Goal: Communication & Community: Participate in discussion

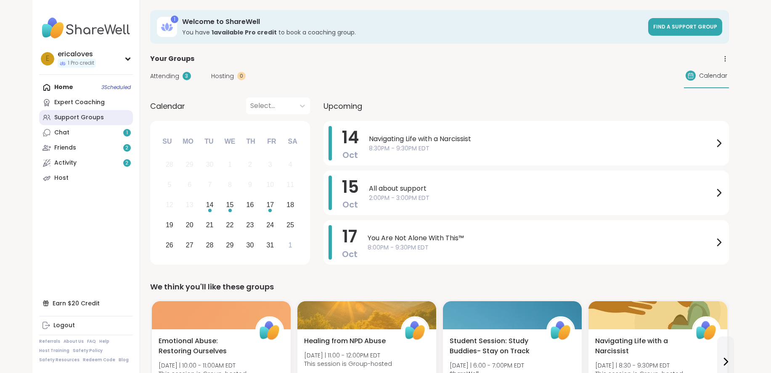
click at [70, 117] on div "Support Groups" at bounding box center [79, 117] width 50 height 8
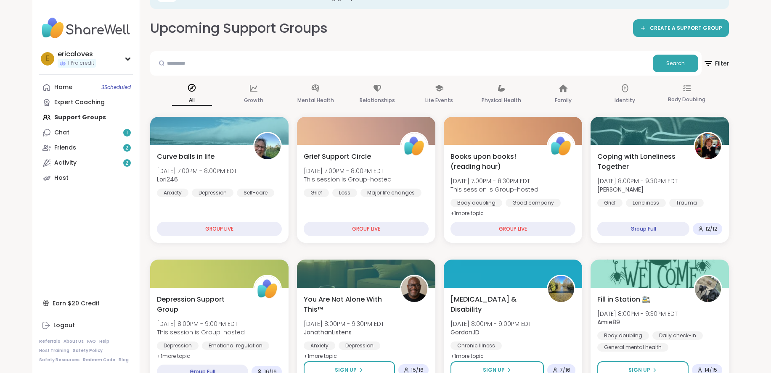
scroll to position [36, 0]
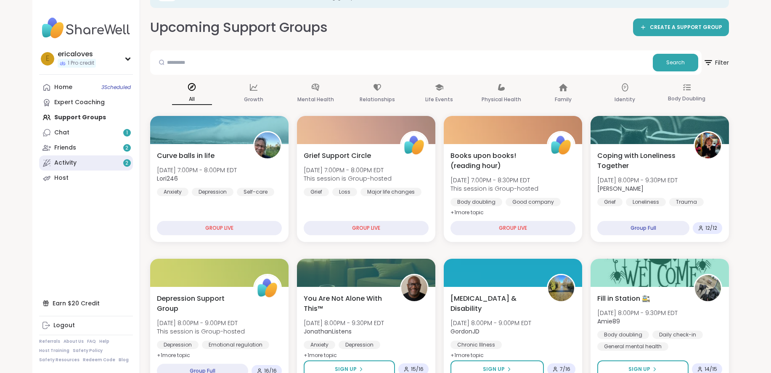
click at [96, 164] on link "Activity 2" at bounding box center [86, 163] width 94 height 15
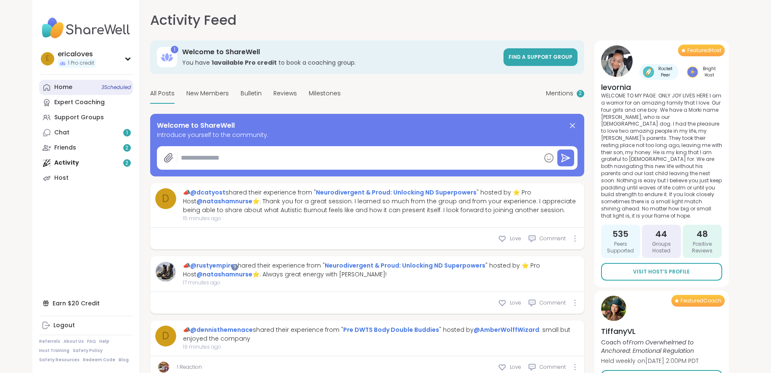
click at [90, 84] on link "Home 3 Scheduled" at bounding box center [86, 87] width 94 height 15
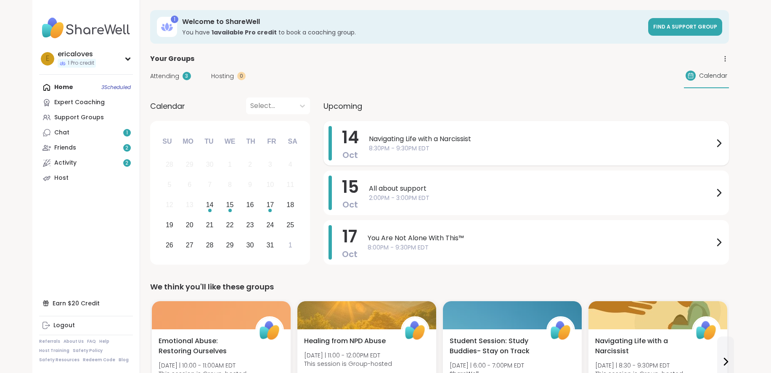
click at [503, 147] on span "8:30PM - 9:30PM EDT" at bounding box center [541, 148] width 345 height 9
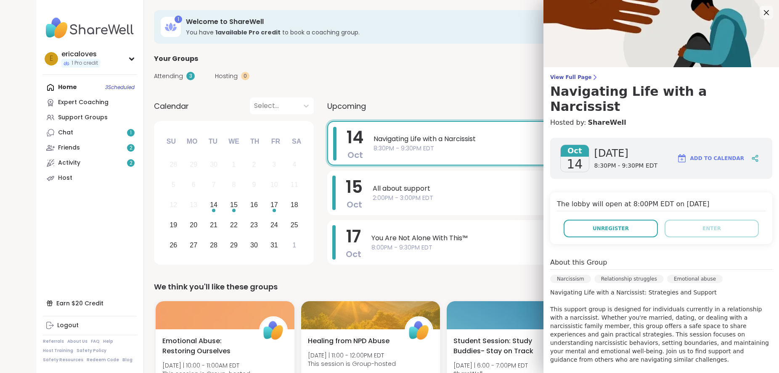
click at [524, 105] on div "Upcoming" at bounding box center [529, 106] width 405 height 17
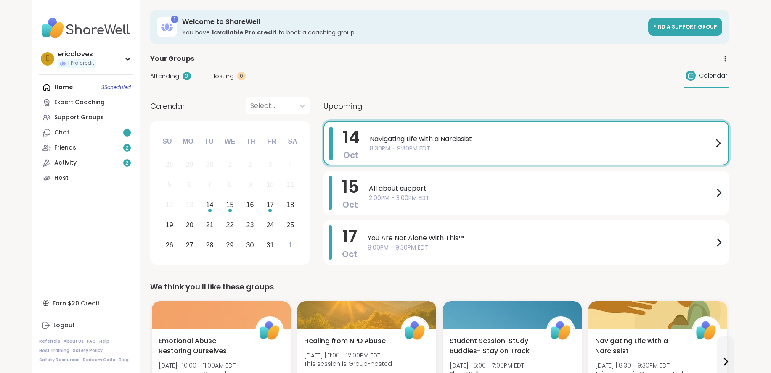
click at [442, 145] on span "8:30PM - 9:30PM EDT" at bounding box center [540, 148] width 343 height 9
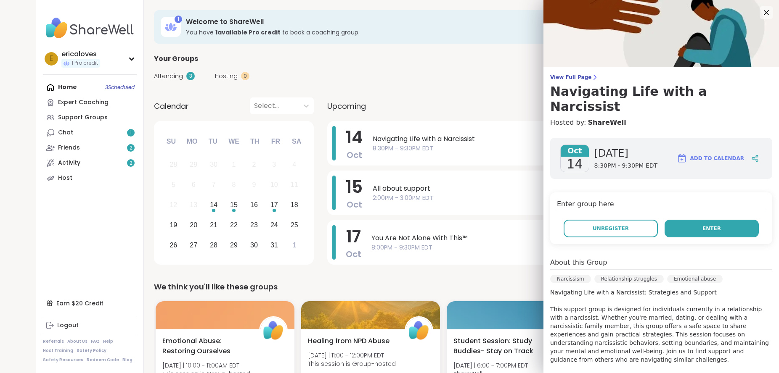
click at [687, 220] on button "Enter" at bounding box center [711, 229] width 94 height 18
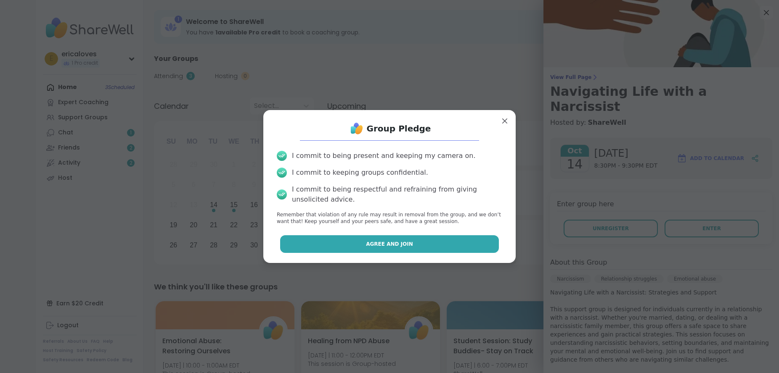
click at [402, 244] on button "Agree and Join" at bounding box center [389, 244] width 219 height 18
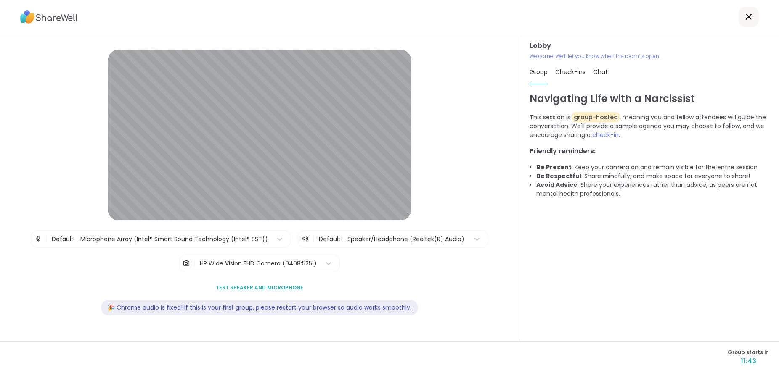
click at [568, 78] on div "Check-ins" at bounding box center [570, 72] width 30 height 24
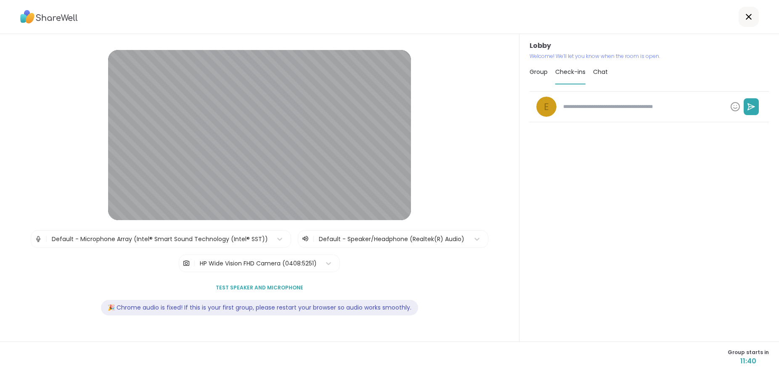
click at [599, 75] on span "Chat" at bounding box center [600, 72] width 15 height 8
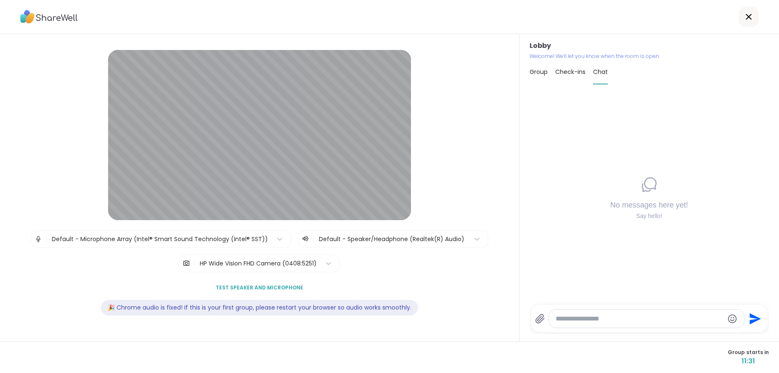
click at [537, 84] on div "Group Check-ins Chat" at bounding box center [648, 72] width 239 height 24
click at [536, 82] on div "Group" at bounding box center [538, 72] width 18 height 24
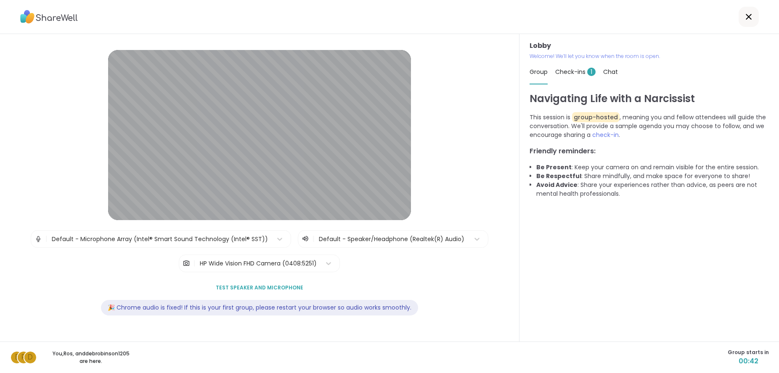
click at [559, 80] on div "Check-ins 1" at bounding box center [575, 72] width 40 height 24
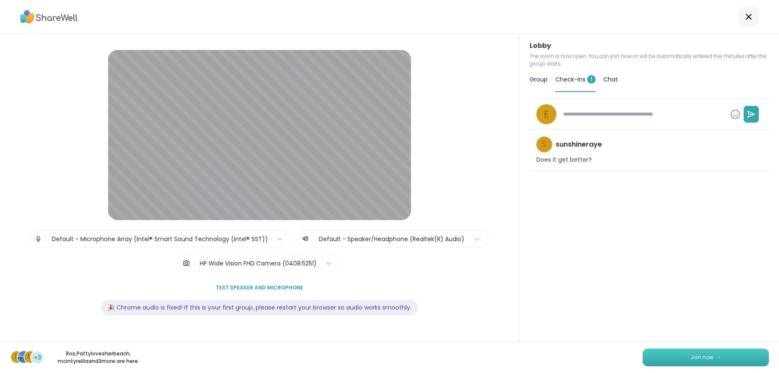
click at [690, 360] on span "Join now" at bounding box center [701, 358] width 23 height 8
type textarea "*"
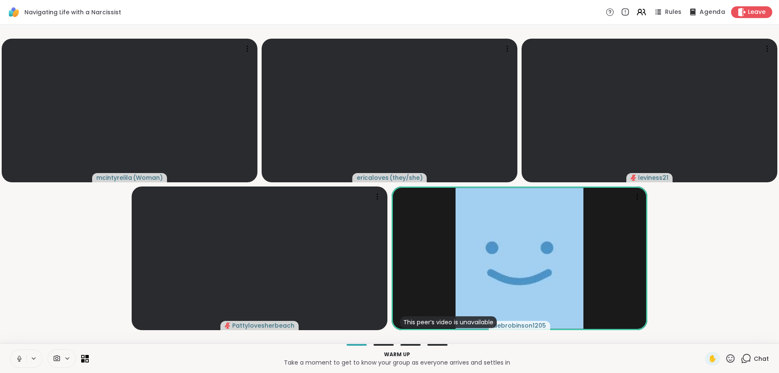
click at [716, 7] on div "Agenda" at bounding box center [706, 12] width 38 height 11
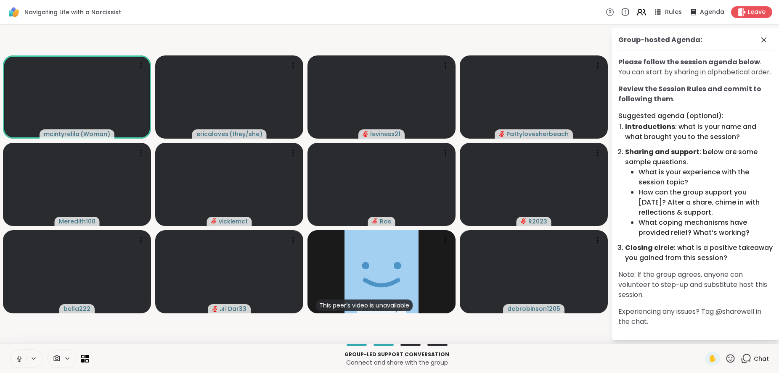
click at [671, 11] on span "Rules" at bounding box center [673, 12] width 17 height 9
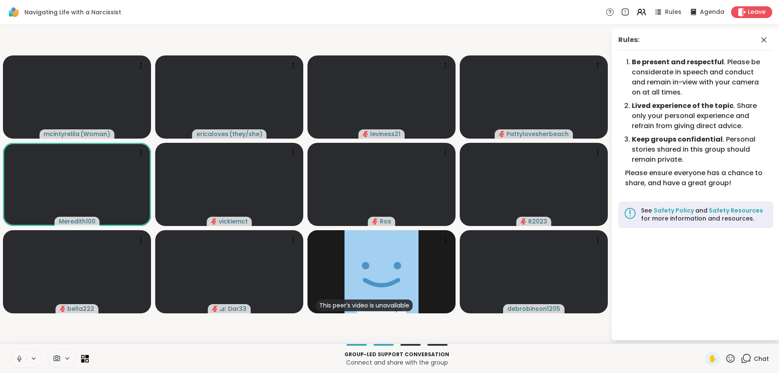
click at [18, 356] on icon at bounding box center [19, 358] width 2 height 4
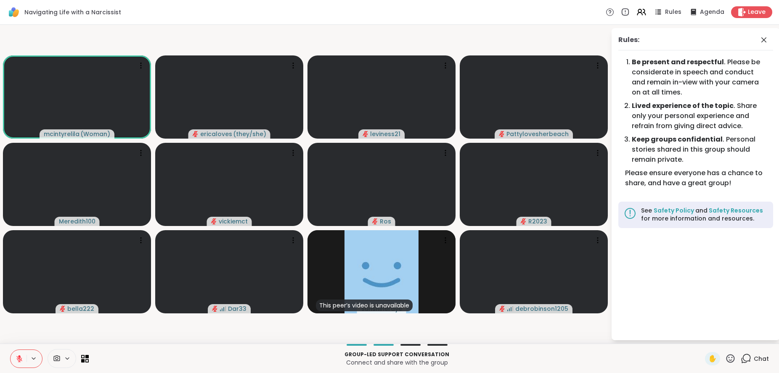
click at [16, 358] on icon at bounding box center [20, 359] width 8 height 8
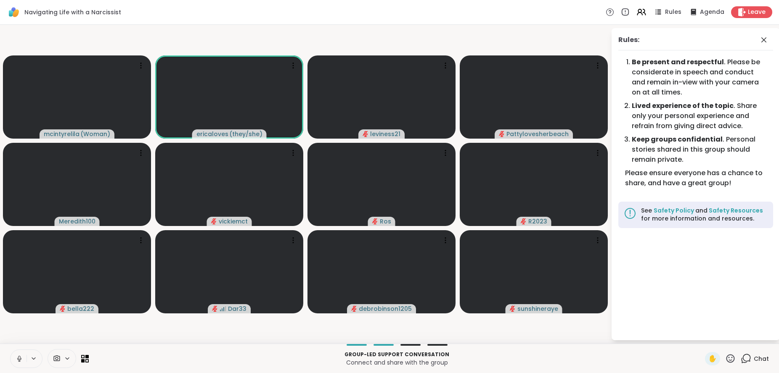
click at [16, 358] on icon at bounding box center [20, 359] width 8 height 8
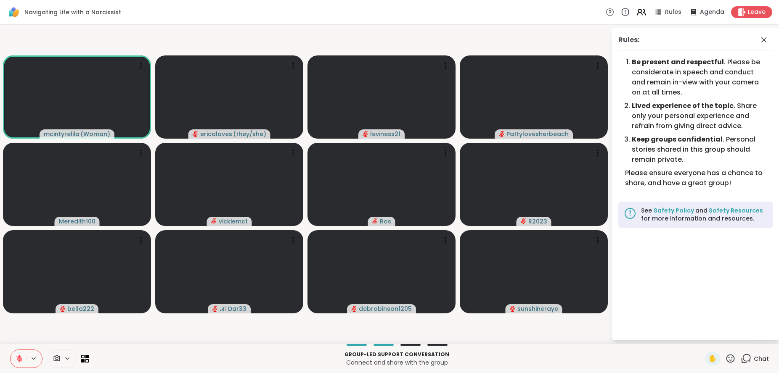
click at [20, 362] on button at bounding box center [19, 359] width 16 height 18
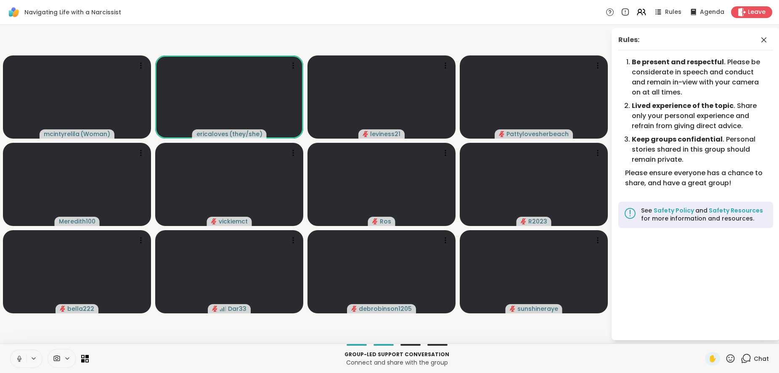
click at [20, 362] on button at bounding box center [19, 359] width 16 height 18
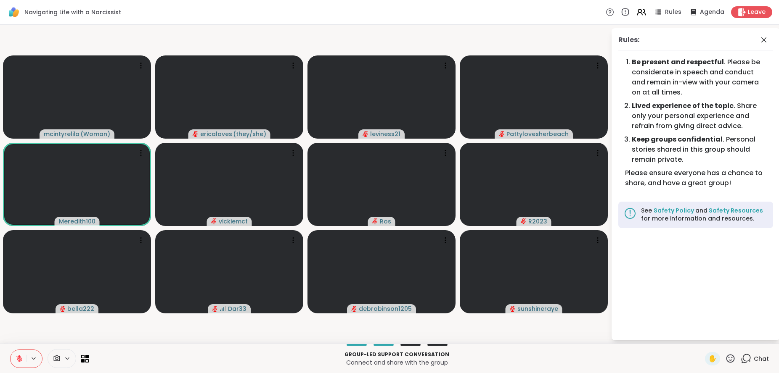
click at [20, 362] on button at bounding box center [19, 359] width 16 height 18
click at [19, 360] on icon at bounding box center [19, 359] width 6 height 6
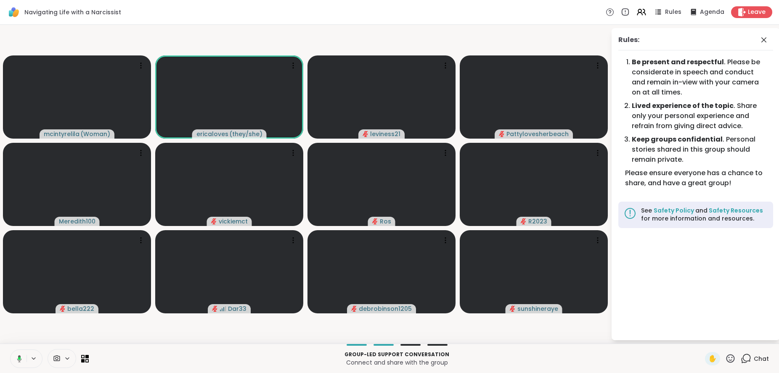
click at [19, 360] on icon at bounding box center [18, 359] width 8 height 8
click at [19, 351] on button at bounding box center [19, 359] width 16 height 18
click at [19, 352] on button at bounding box center [17, 359] width 17 height 18
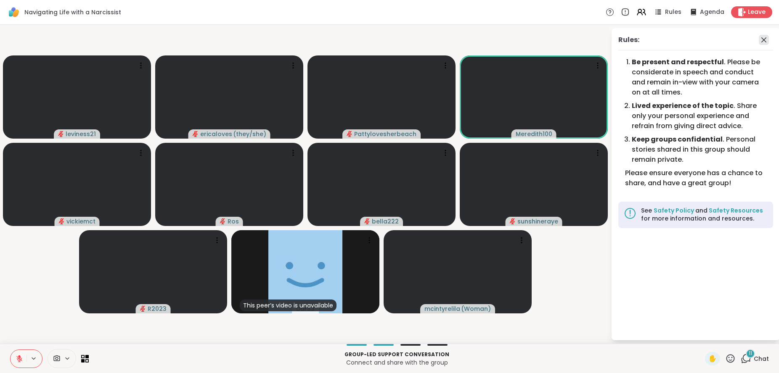
click at [766, 36] on icon at bounding box center [763, 40] width 10 height 10
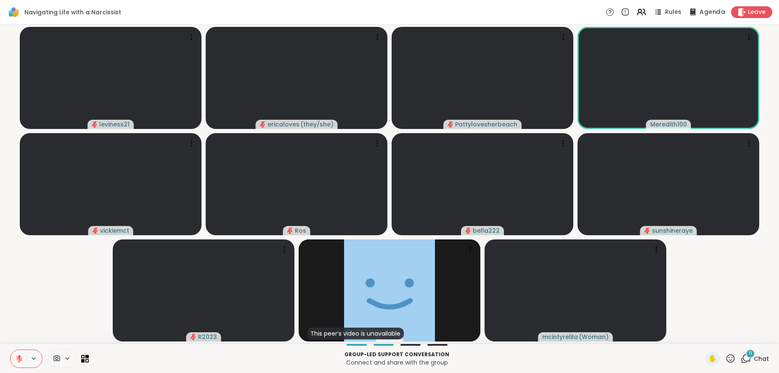
click at [699, 10] on span "Agenda" at bounding box center [712, 12] width 26 height 9
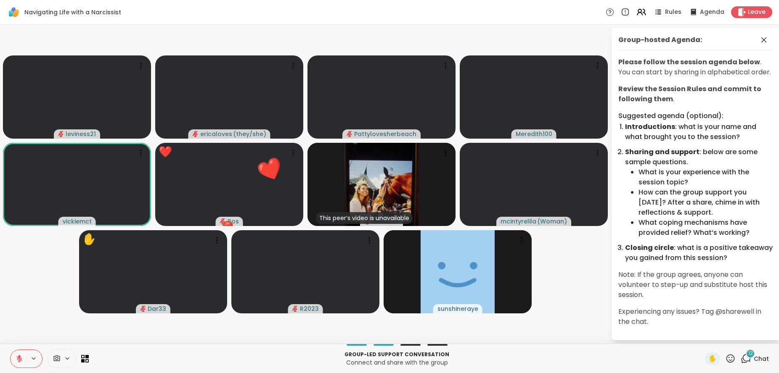
click at [753, 358] on span "Chat" at bounding box center [760, 359] width 15 height 8
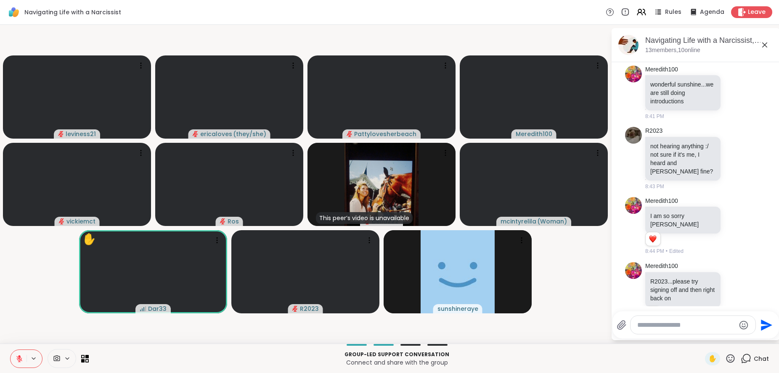
scroll to position [376, 0]
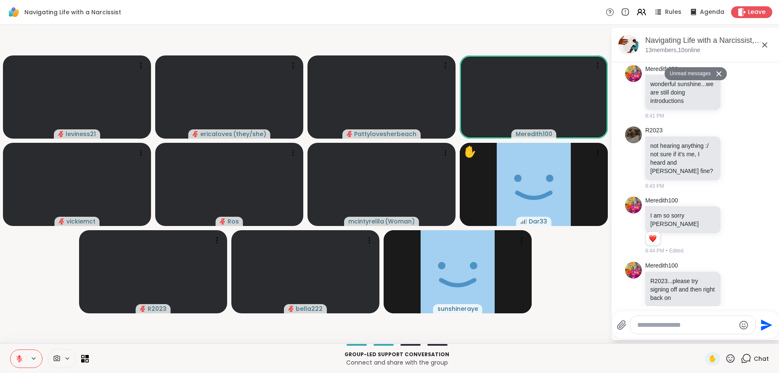
click at [18, 358] on icon at bounding box center [20, 359] width 8 height 8
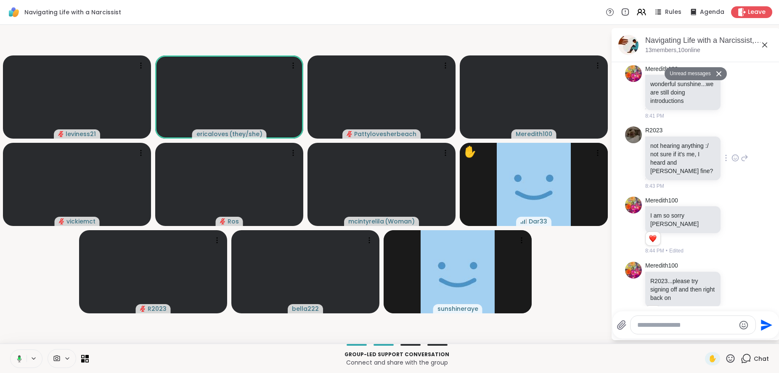
scroll to position [475, 0]
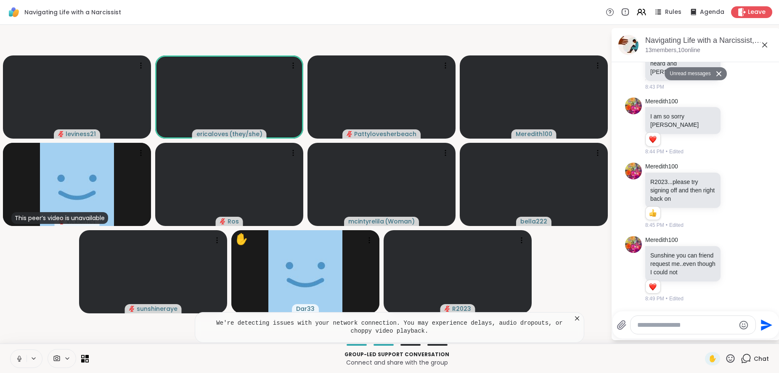
click at [24, 355] on button at bounding box center [19, 359] width 16 height 18
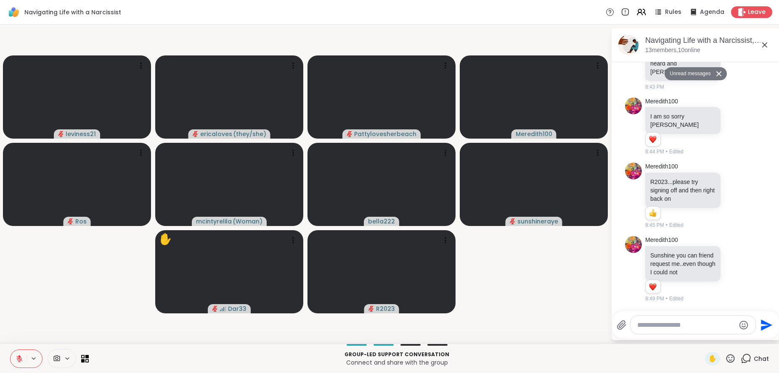
click at [17, 359] on icon at bounding box center [19, 359] width 6 height 6
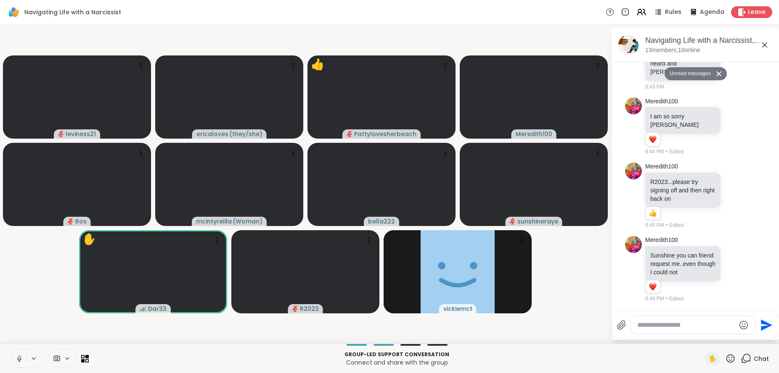
click at [15, 361] on button at bounding box center [19, 359] width 16 height 18
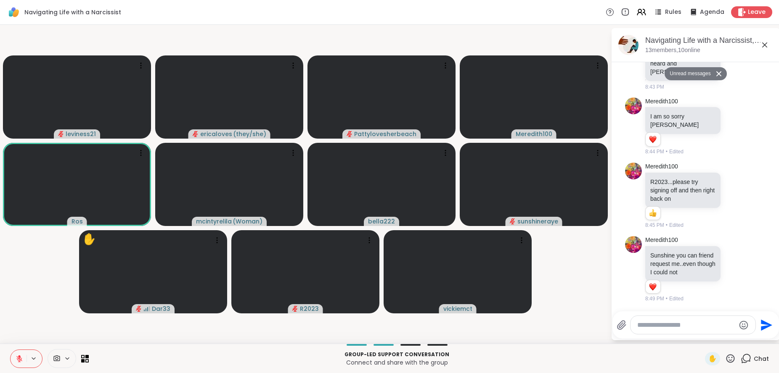
click at [39, 358] on button at bounding box center [34, 358] width 16 height 7
click at [708, 359] on span "✋" at bounding box center [712, 359] width 8 height 10
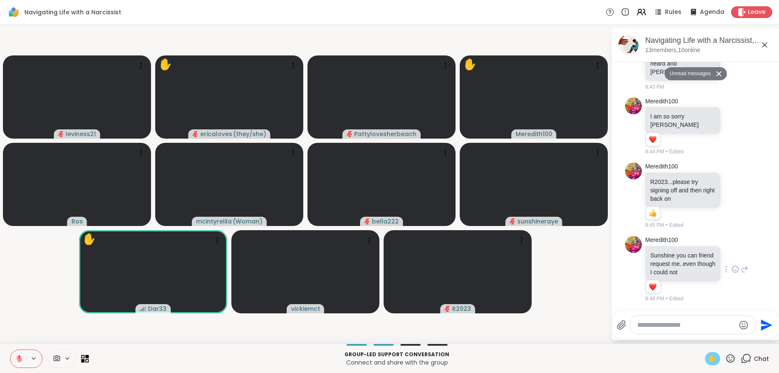
scroll to position [509, 0]
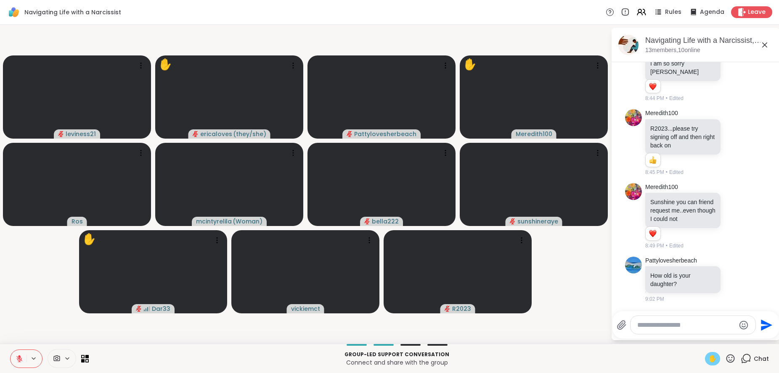
click at [708, 360] on span "✋" at bounding box center [712, 359] width 8 height 10
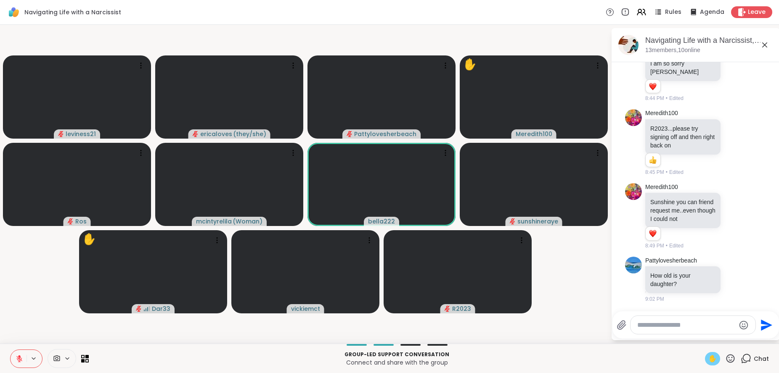
click at [708, 356] on span "✋" at bounding box center [712, 359] width 8 height 10
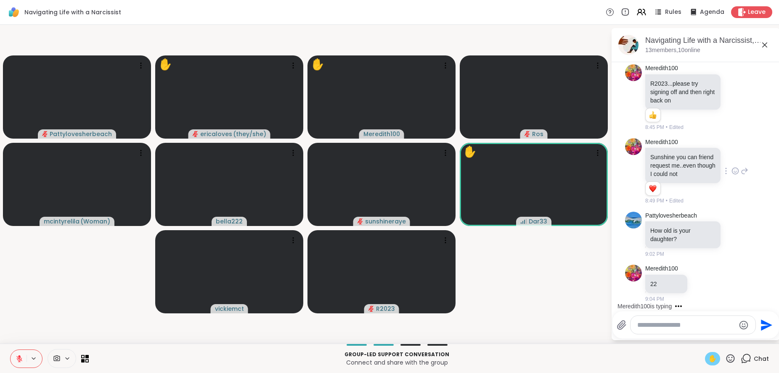
scroll to position [607, 0]
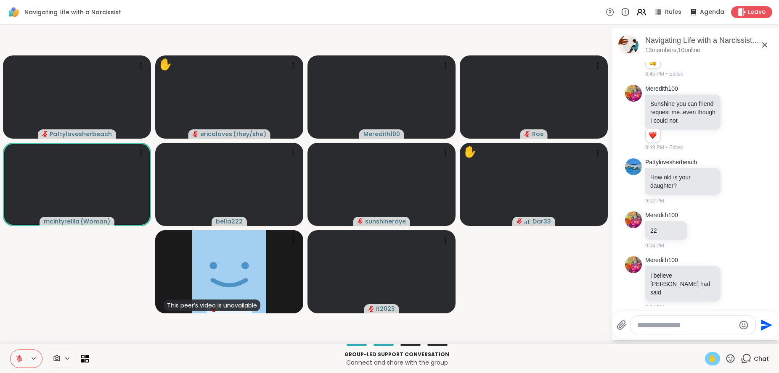
click at [11, 359] on button at bounding box center [19, 359] width 16 height 18
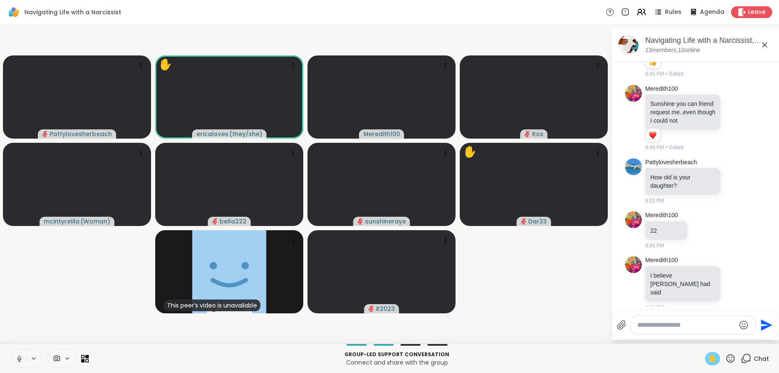
click at [15, 363] on button at bounding box center [19, 359] width 16 height 18
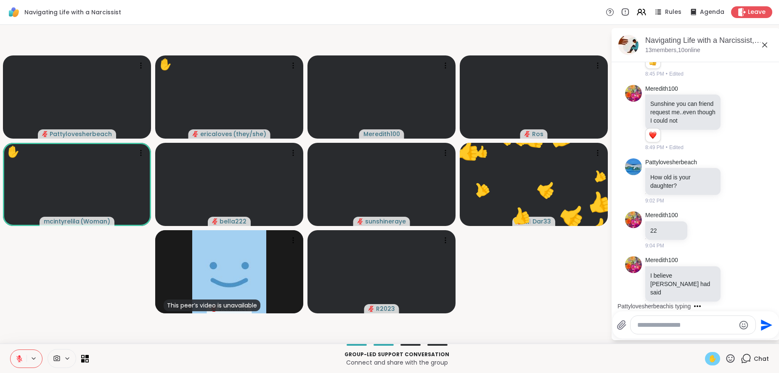
click at [680, 322] on textarea "Type your message" at bounding box center [686, 325] width 98 height 8
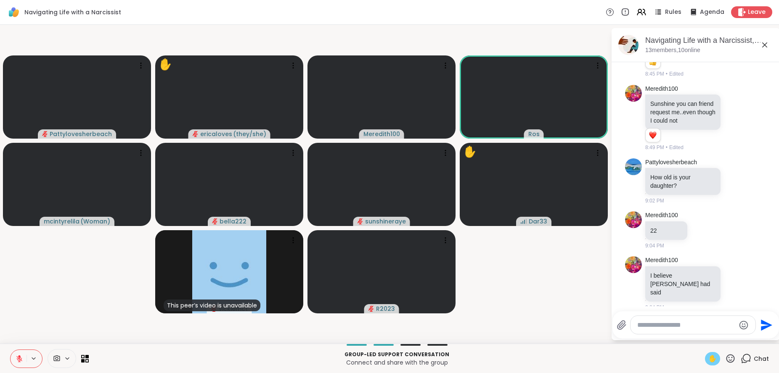
click at [726, 360] on icon at bounding box center [730, 358] width 8 height 8
click at [701, 335] on span "❤️" at bounding box center [705, 337] width 8 height 10
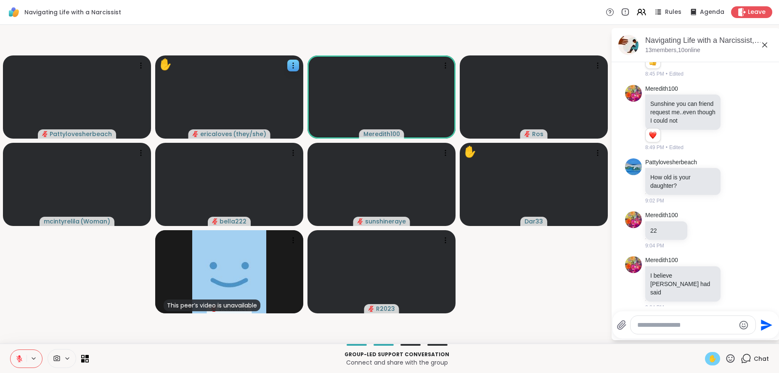
click at [259, 113] on video at bounding box center [229, 96] width 148 height 83
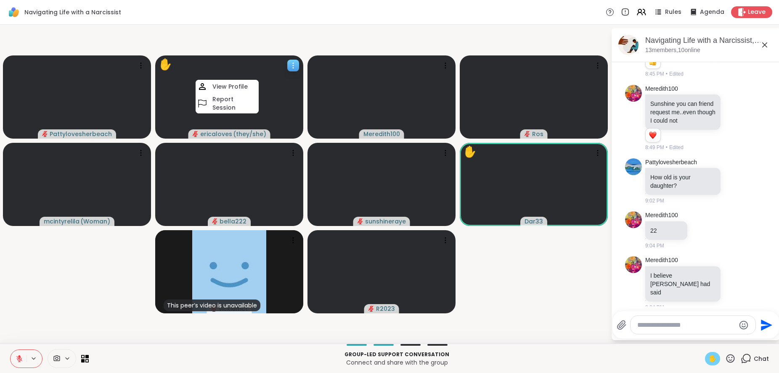
click at [290, 136] on video at bounding box center [229, 96] width 148 height 83
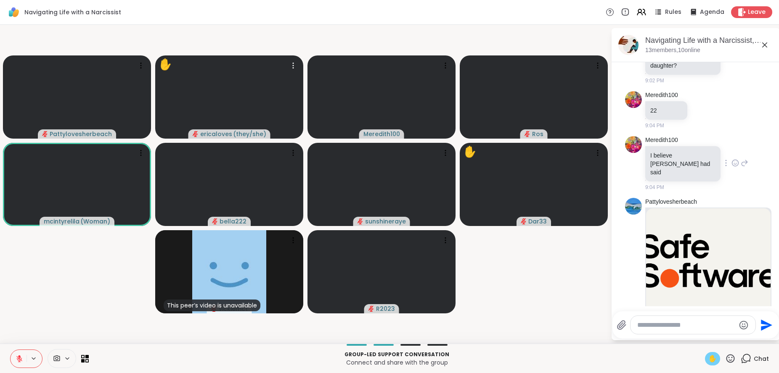
click at [740, 158] on icon at bounding box center [744, 163] width 8 height 10
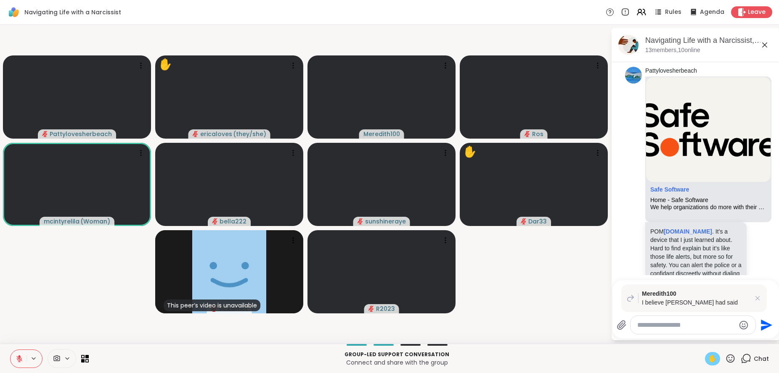
scroll to position [879, 0]
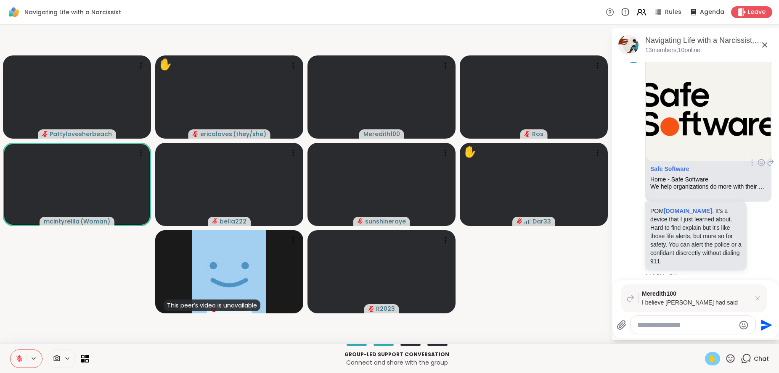
drag, startPoint x: 716, startPoint y: 172, endPoint x: 732, endPoint y: 163, distance: 18.3
click at [732, 166] on div "Safe Software" at bounding box center [708, 171] width 116 height 11
click at [753, 158] on div at bounding box center [761, 163] width 26 height 10
click at [757, 158] on icon at bounding box center [761, 162] width 8 height 8
click at [757, 145] on div "Select Reaction: Heart" at bounding box center [761, 149] width 8 height 8
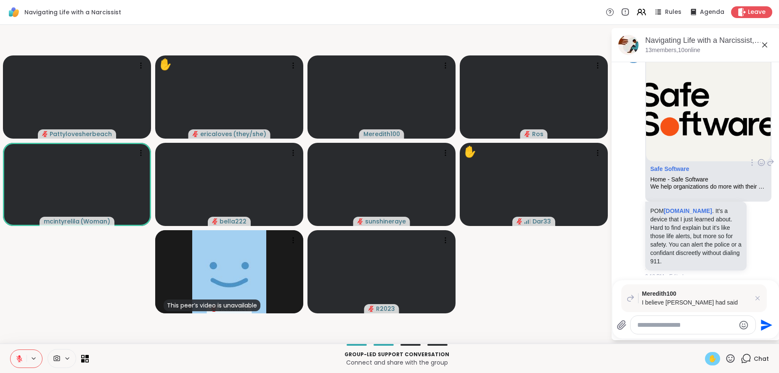
scroll to position [891, 0]
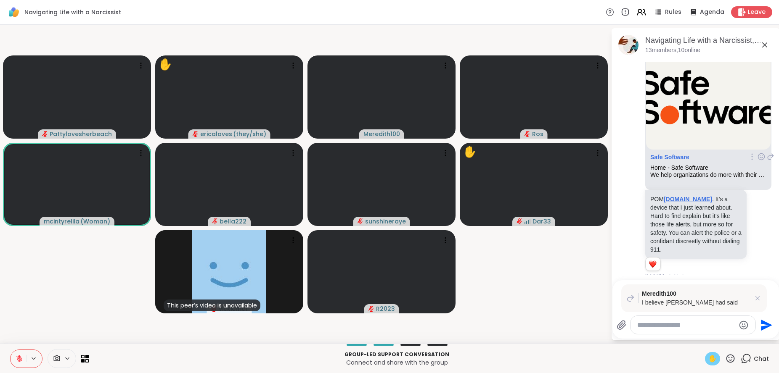
click at [680, 196] on link "[DOMAIN_NAME]" at bounding box center [687, 199] width 48 height 7
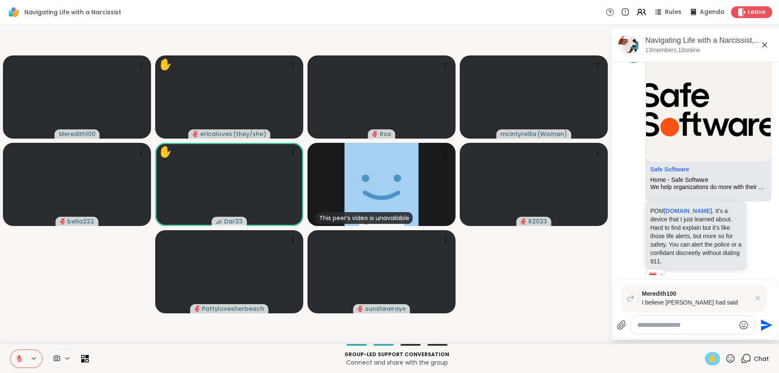
scroll to position [903, 0]
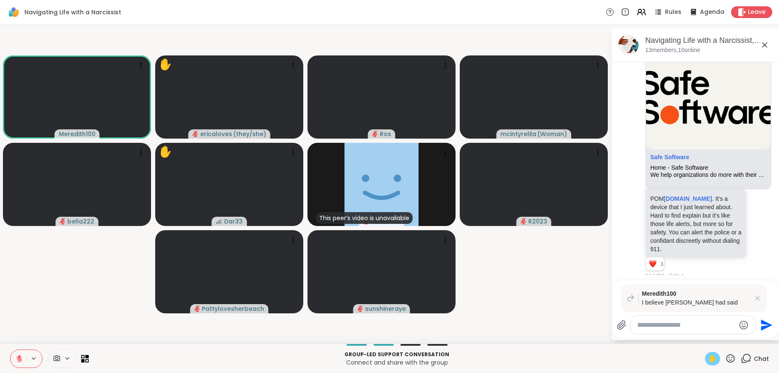
click at [687, 319] on div at bounding box center [692, 325] width 125 height 18
click at [755, 299] on icon at bounding box center [757, 298] width 8 height 8
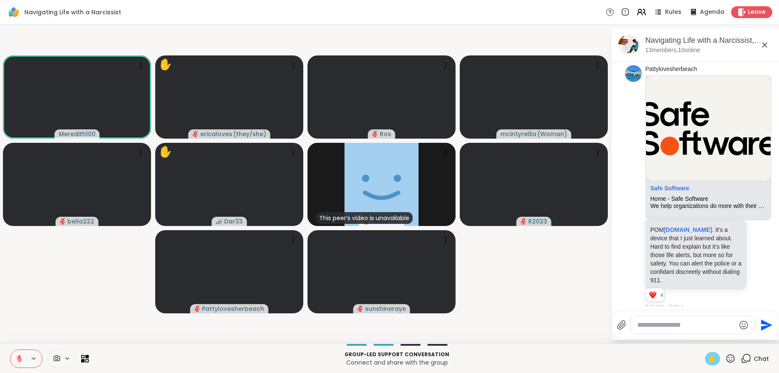
click at [694, 326] on textarea "Type your message" at bounding box center [686, 325] width 98 height 8
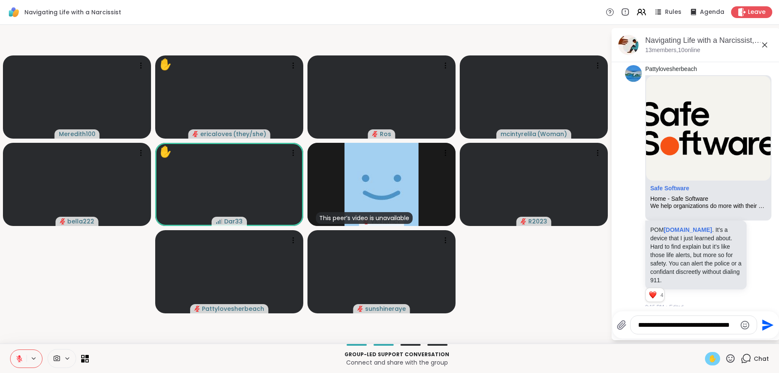
scroll to position [877, 0]
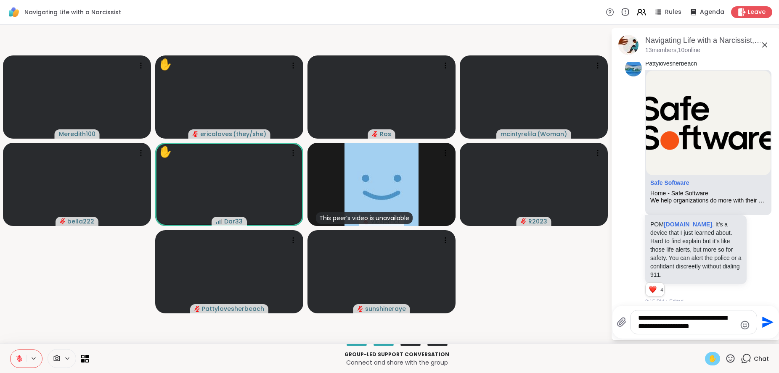
type textarea "**********"
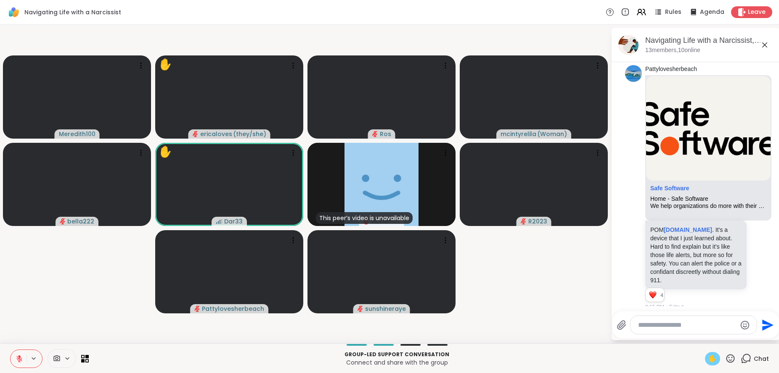
scroll to position [934, 0]
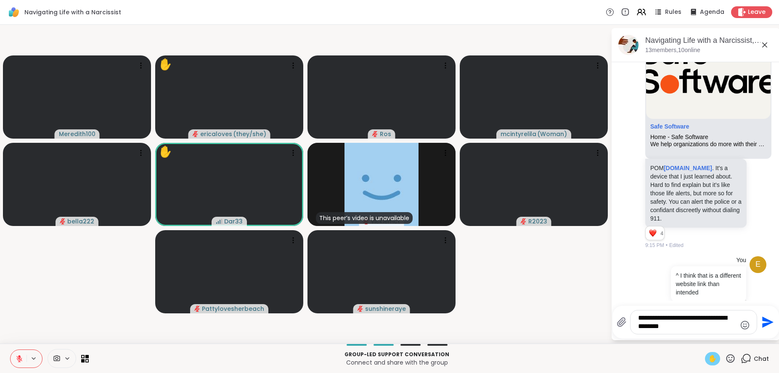
type textarea "**********"
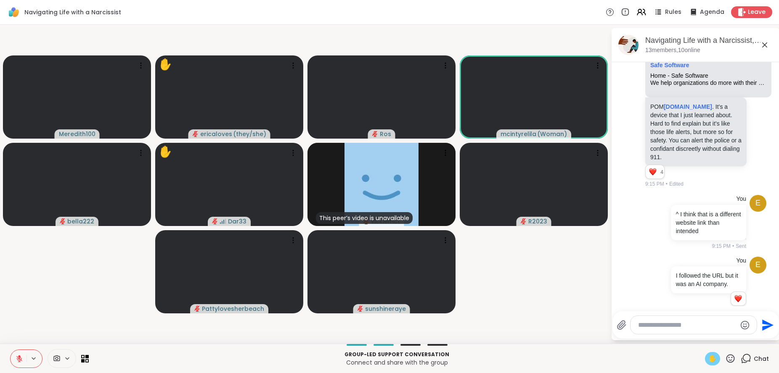
click at [708, 360] on span "✋" at bounding box center [712, 359] width 8 height 10
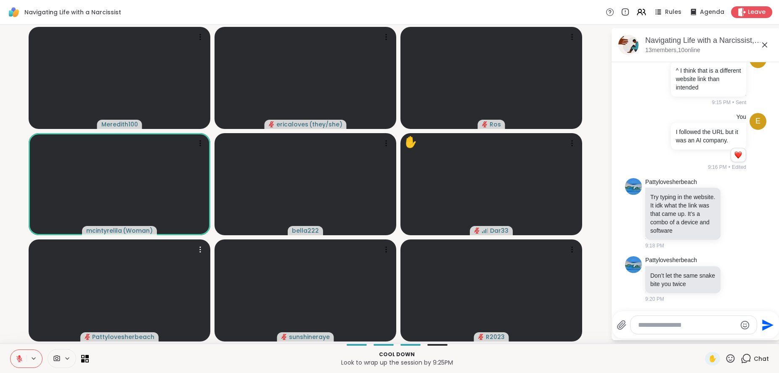
scroll to position [1159, 0]
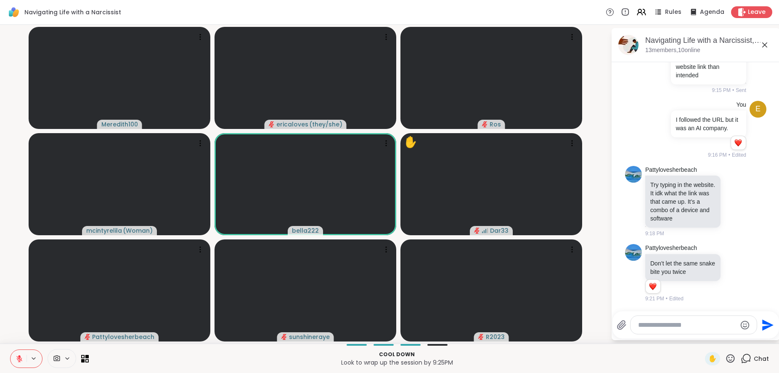
click at [18, 359] on icon at bounding box center [20, 359] width 8 height 8
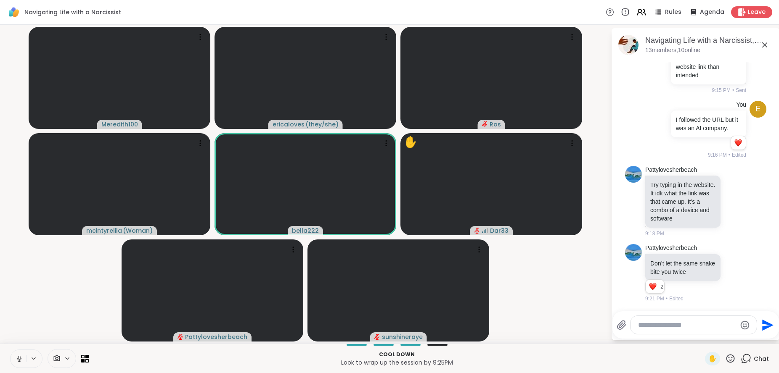
click at [20, 356] on icon at bounding box center [19, 358] width 2 height 4
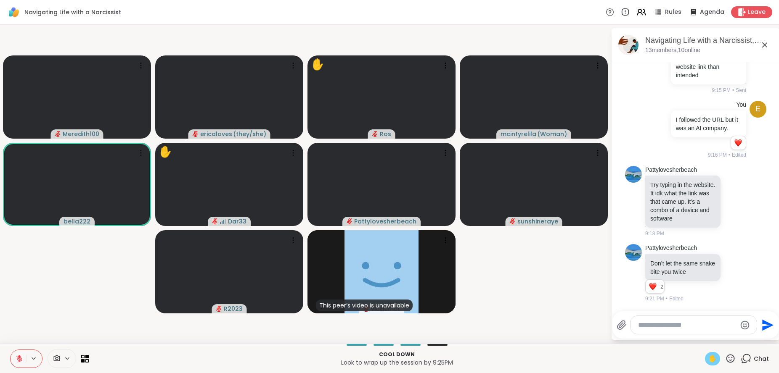
click at [708, 359] on span "✋" at bounding box center [712, 359] width 8 height 10
click at [705, 357] on div "✋" at bounding box center [712, 358] width 15 height 13
click at [727, 356] on icon at bounding box center [730, 359] width 11 height 11
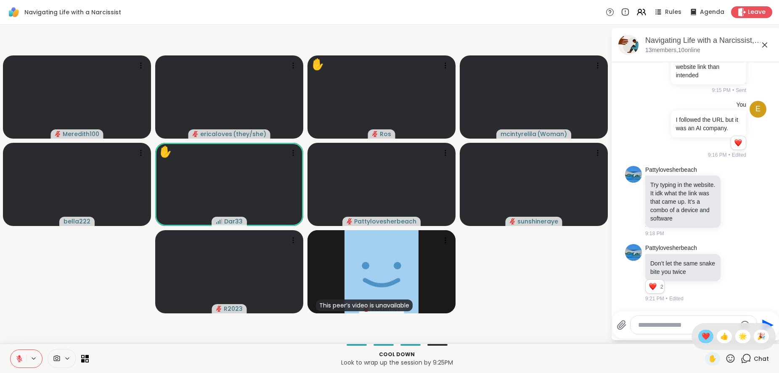
click at [701, 340] on span "❤️" at bounding box center [705, 337] width 8 height 10
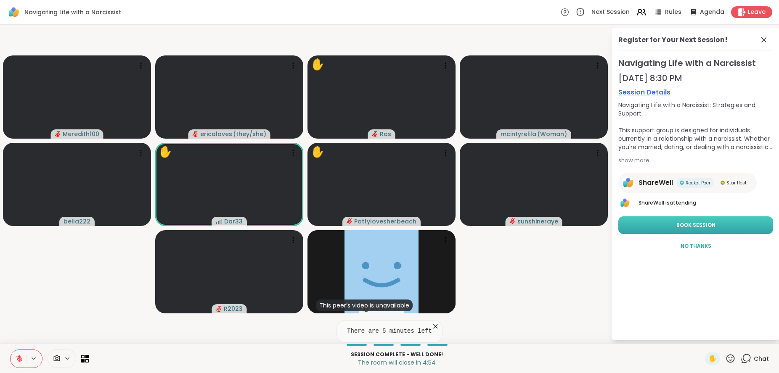
click at [719, 227] on button "Book Session" at bounding box center [695, 225] width 155 height 18
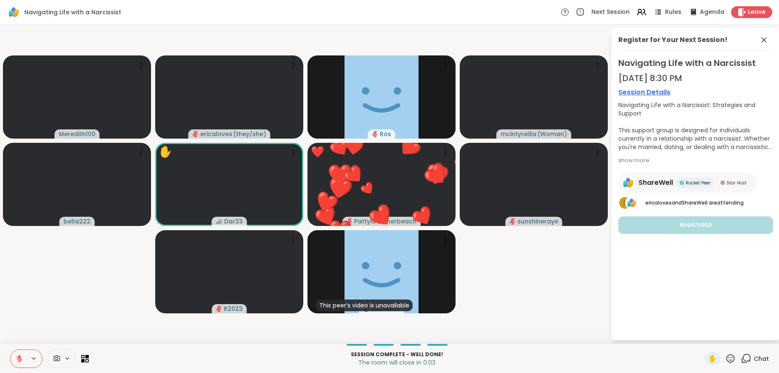
click at [17, 360] on icon at bounding box center [20, 359] width 8 height 8
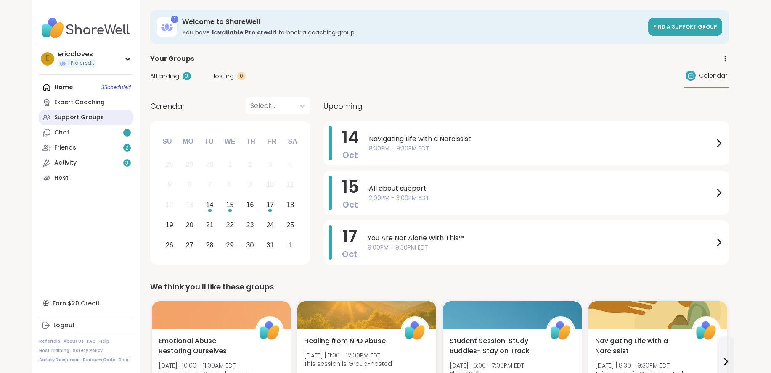
click at [99, 111] on link "Support Groups" at bounding box center [86, 117] width 94 height 15
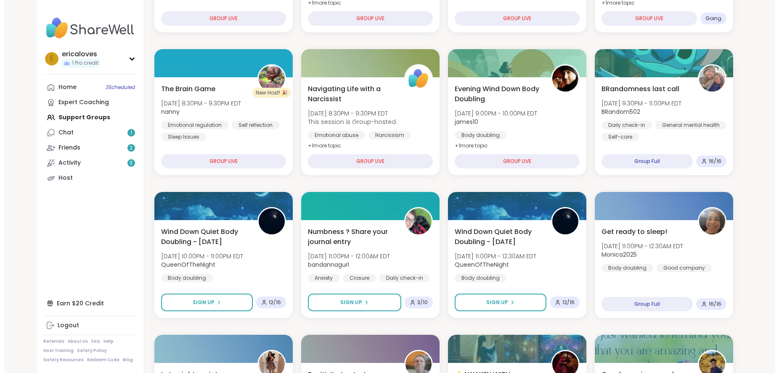
scroll to position [247, 0]
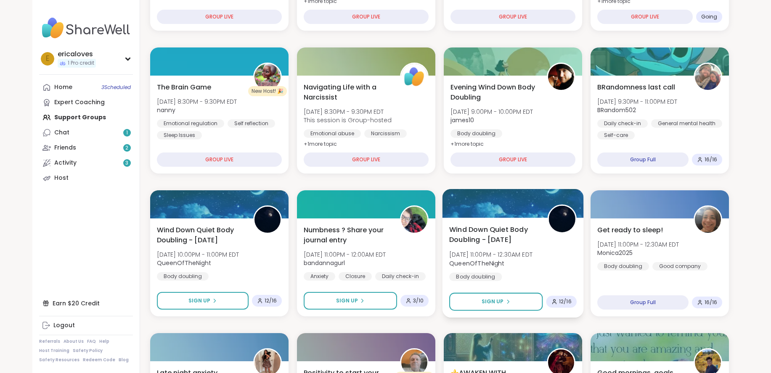
click at [509, 259] on span "QueenOfTheNight" at bounding box center [490, 263] width 83 height 8
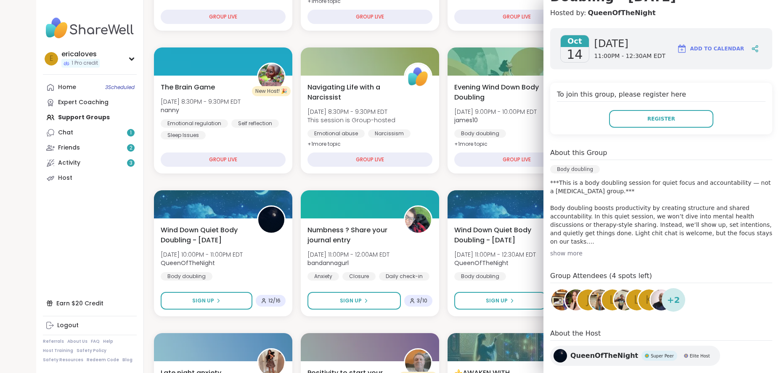
scroll to position [126, 0]
